Goal: Transaction & Acquisition: Purchase product/service

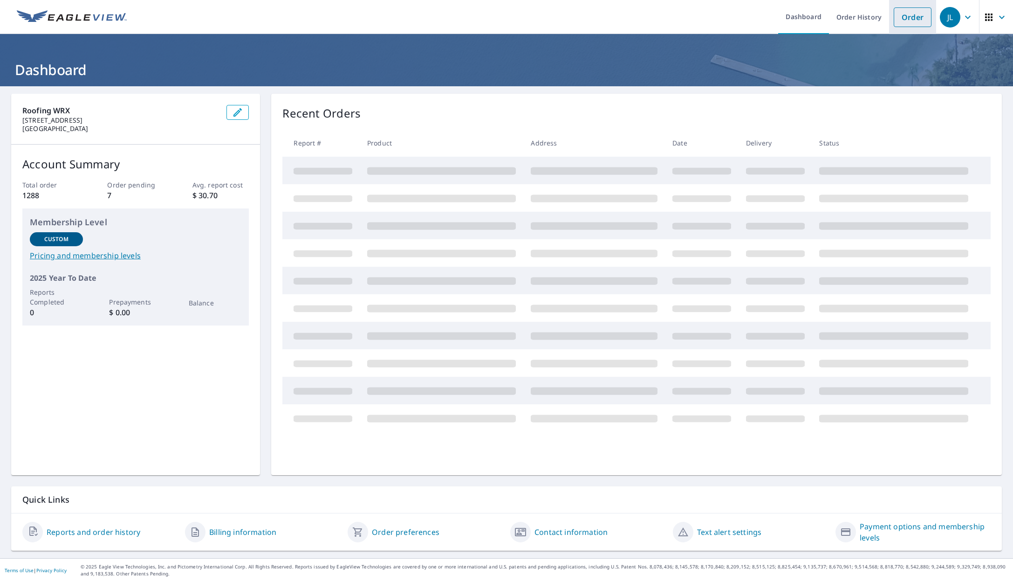
click at [900, 9] on link "Order" at bounding box center [913, 17] width 38 height 20
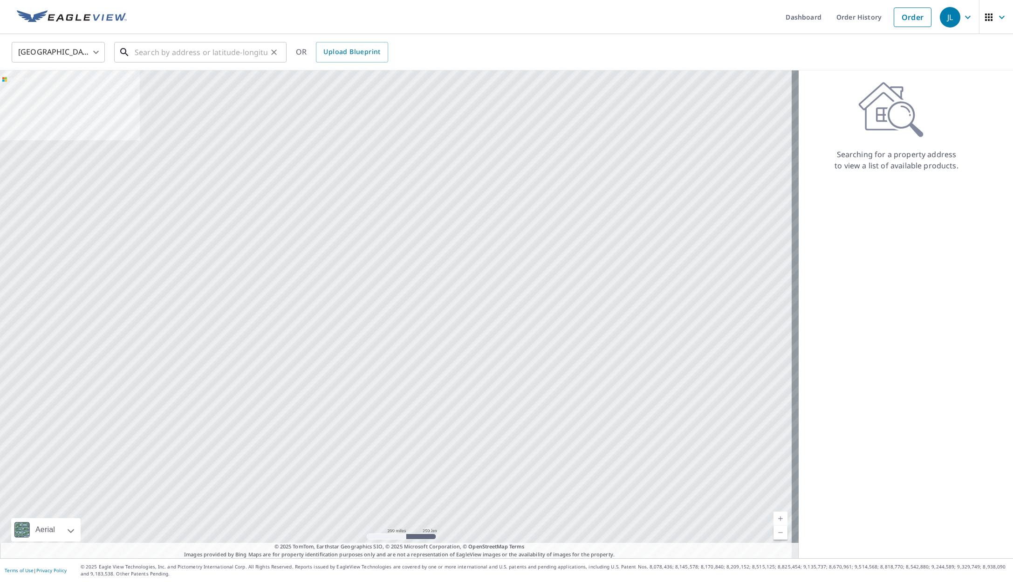
click at [147, 53] on input "text" at bounding box center [201, 52] width 133 height 26
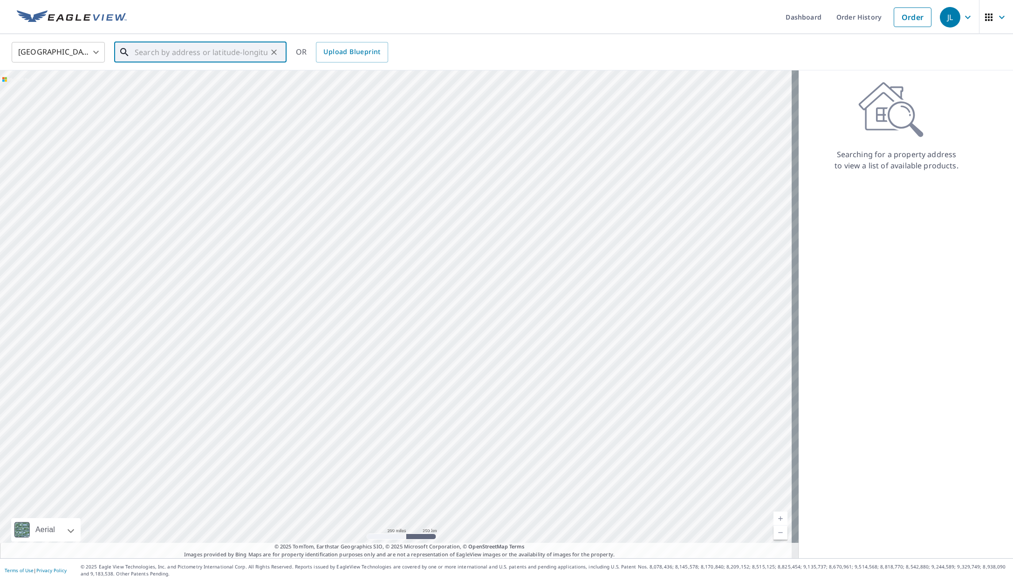
paste input "[STREET_ADDRESS][DATE][PERSON_NAME]"
click at [171, 85] on p "[DATE][GEOGRAPHIC_DATA][PERSON_NAME]" at bounding box center [206, 89] width 146 height 9
type input "[STREET_ADDRESS][DATE][PERSON_NAME]"
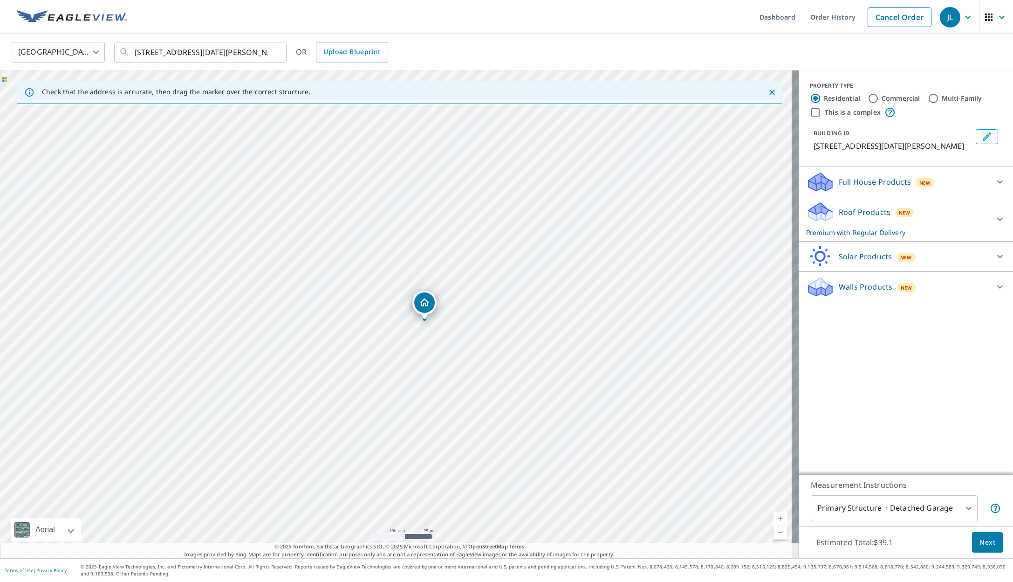
click at [990, 537] on button "Next" at bounding box center [987, 542] width 31 height 21
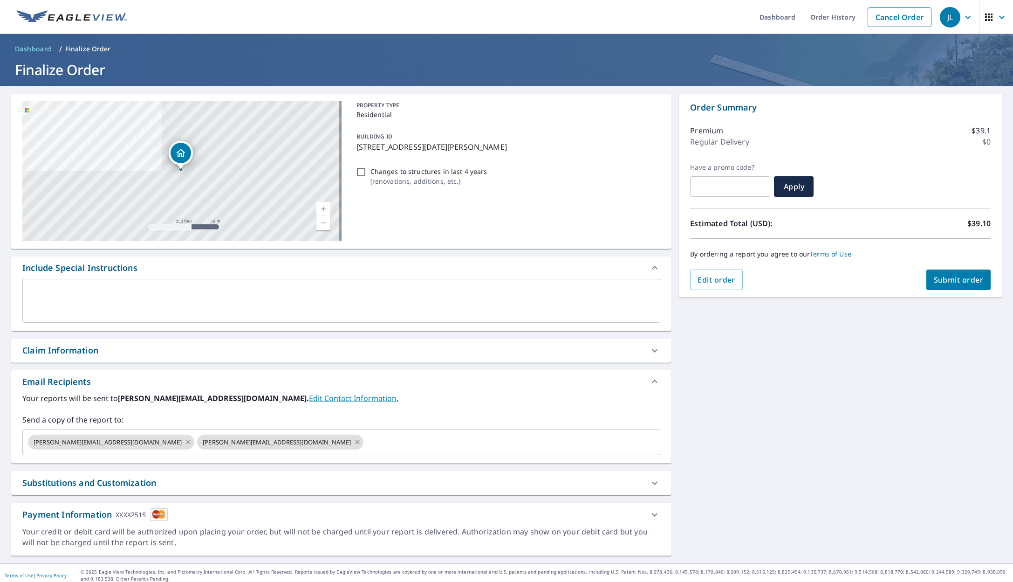
click at [64, 350] on div "Claim Information" at bounding box center [60, 350] width 76 height 13
checkbox input "true"
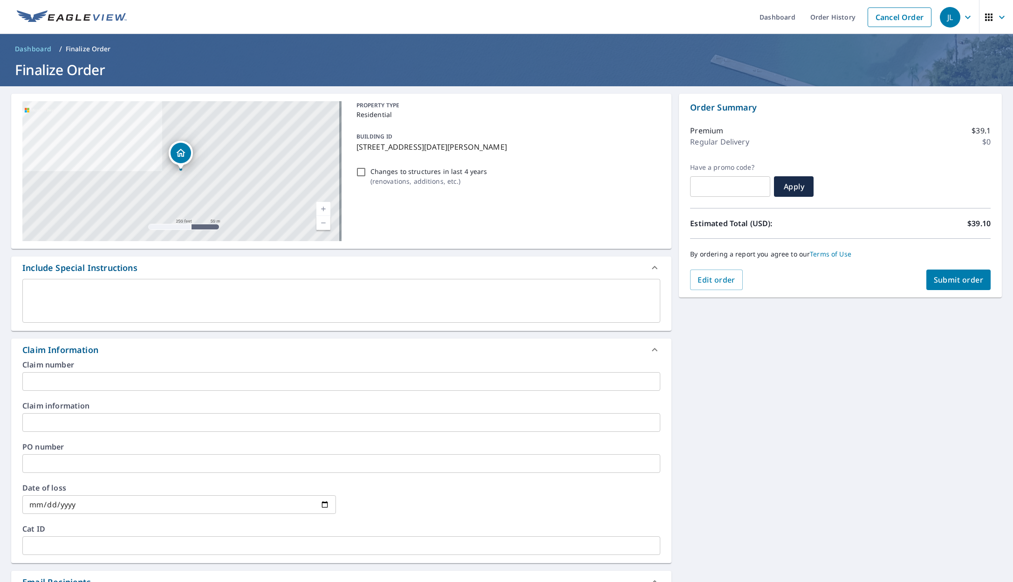
click at [43, 382] on input "text" at bounding box center [341, 381] width 638 height 19
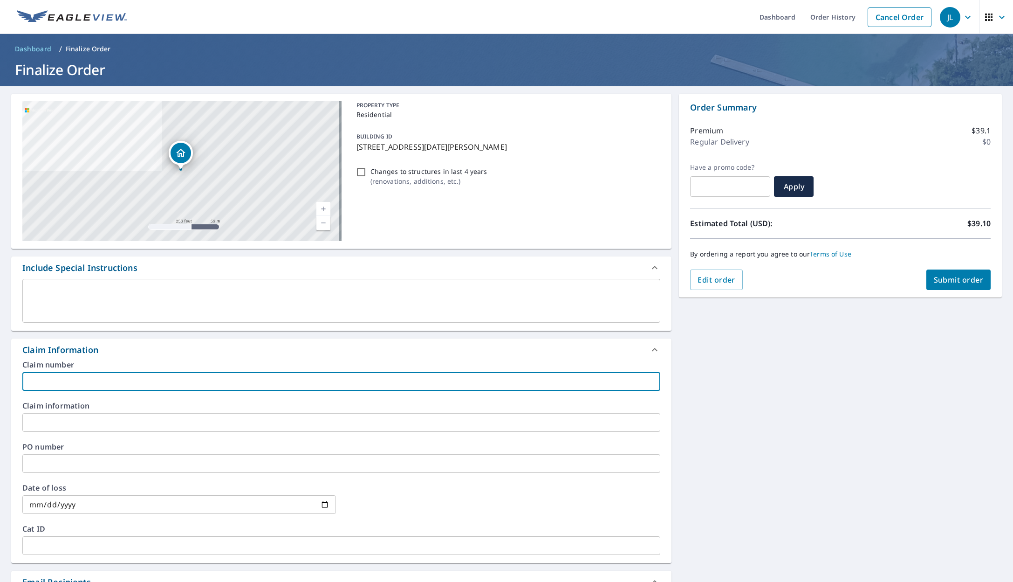
paste input "88636_01"
type input "88636_01"
checkbox input "true"
type input "88636_01"
click at [940, 282] on span "Submit order" at bounding box center [959, 280] width 50 height 10
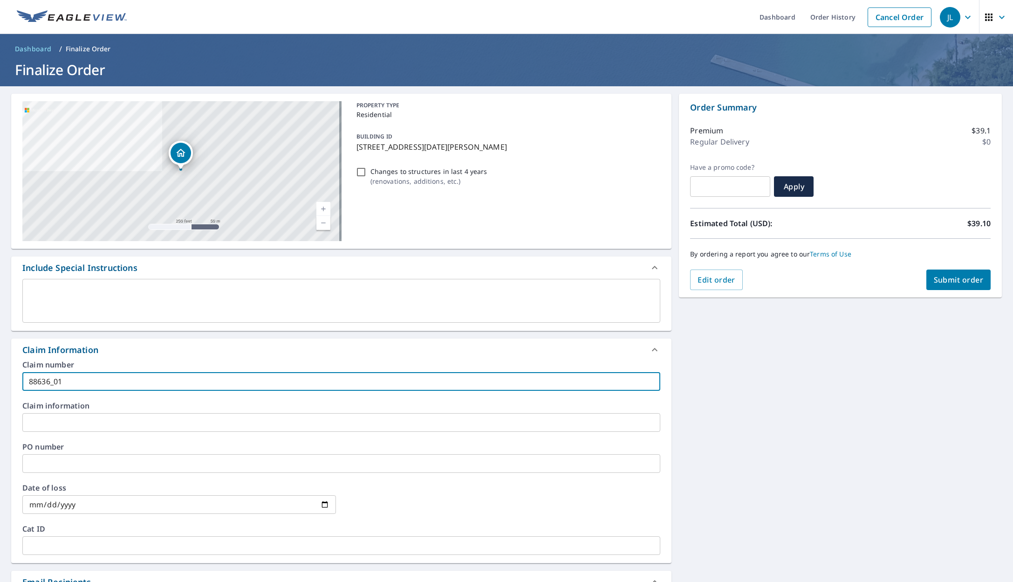
checkbox input "true"
